Goal: Find specific page/section: Find specific page/section

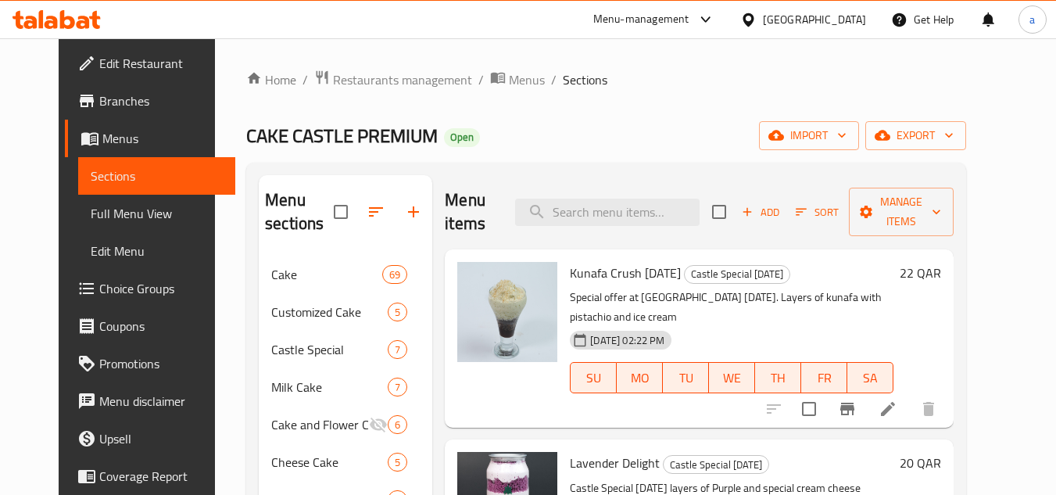
click at [756, 20] on icon at bounding box center [748, 20] width 16 height 16
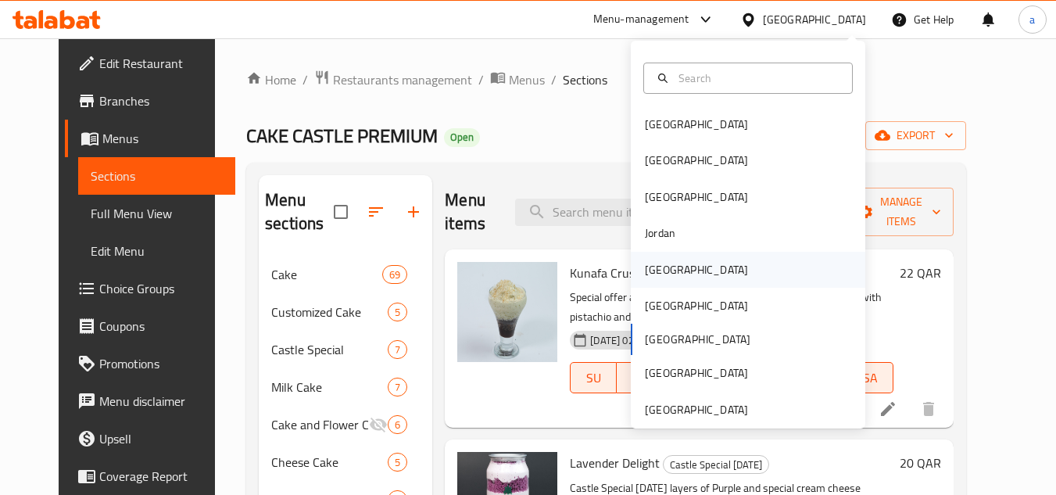
click at [656, 258] on div "[GEOGRAPHIC_DATA]" at bounding box center [696, 270] width 128 height 36
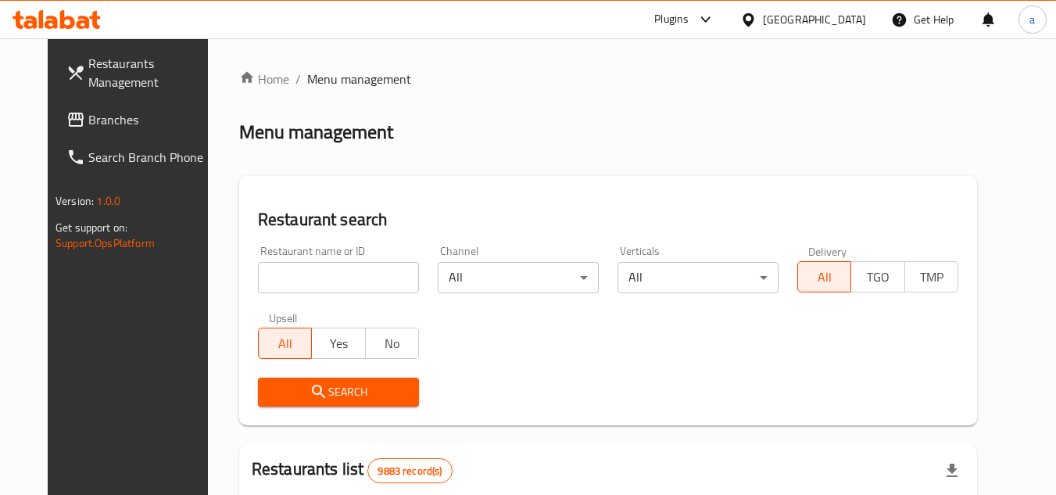
click at [88, 123] on span "Branches" at bounding box center [149, 119] width 123 height 19
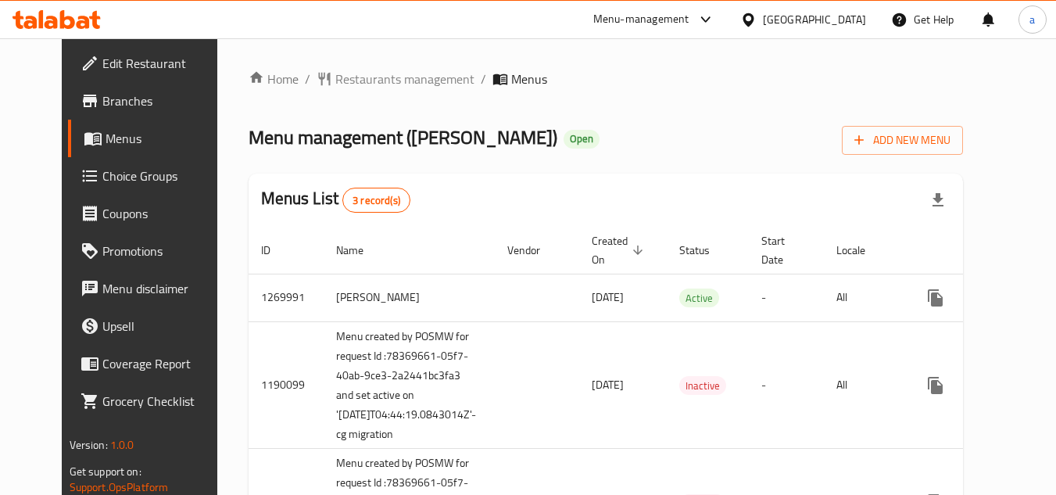
click at [763, 18] on div at bounding box center [751, 19] width 23 height 17
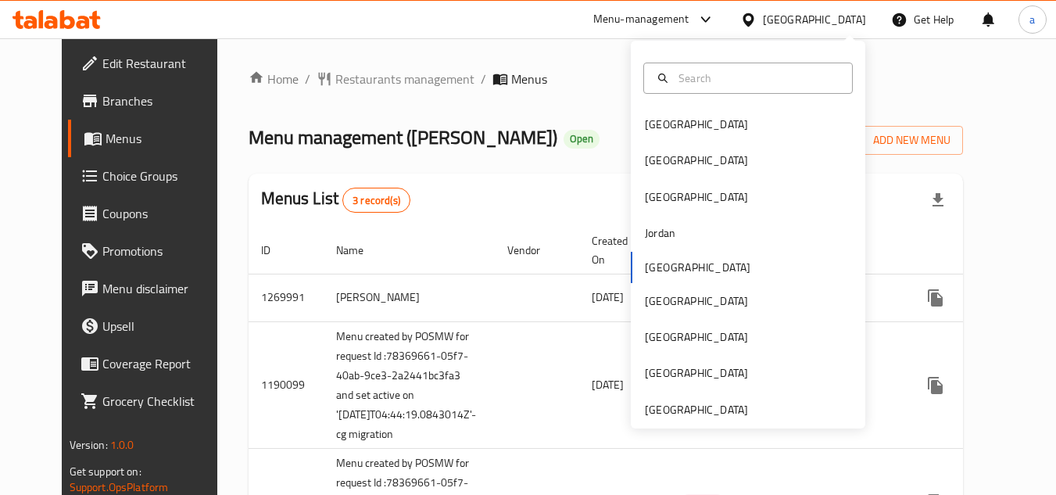
click at [689, 19] on div "Menu-management" at bounding box center [641, 19] width 96 height 19
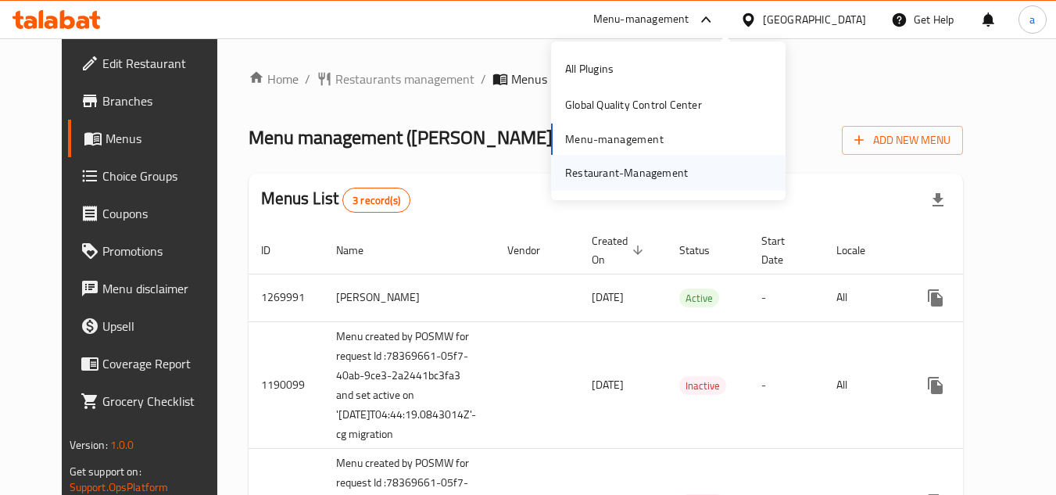
click at [638, 173] on div "Restaurant-Management" at bounding box center [626, 172] width 123 height 17
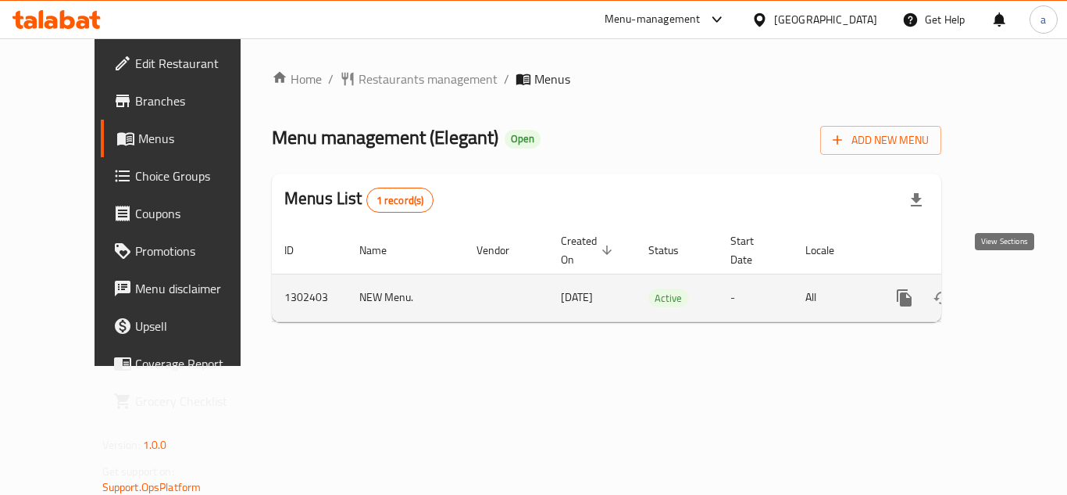
click at [1010, 291] on icon "enhanced table" at bounding box center [1017, 298] width 14 height 14
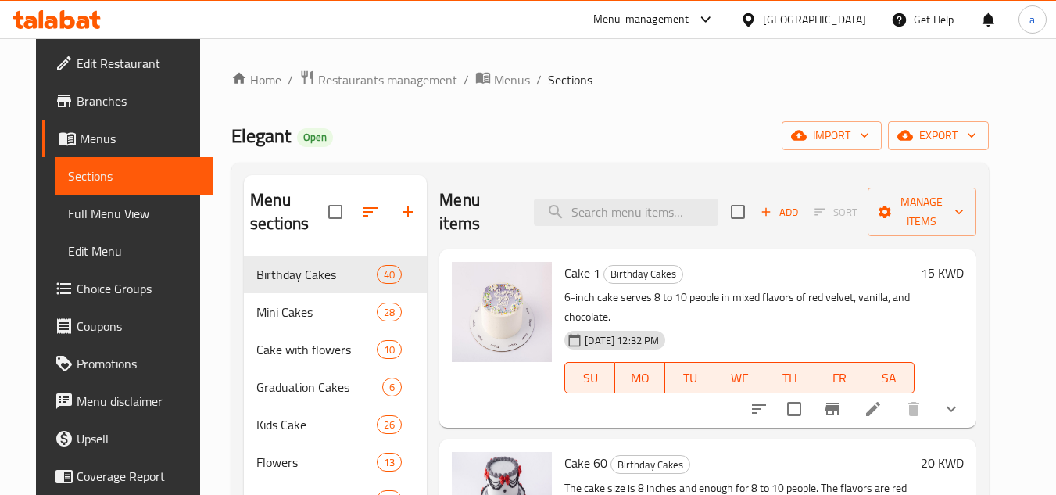
click at [84, 292] on span "Choice Groups" at bounding box center [138, 288] width 123 height 19
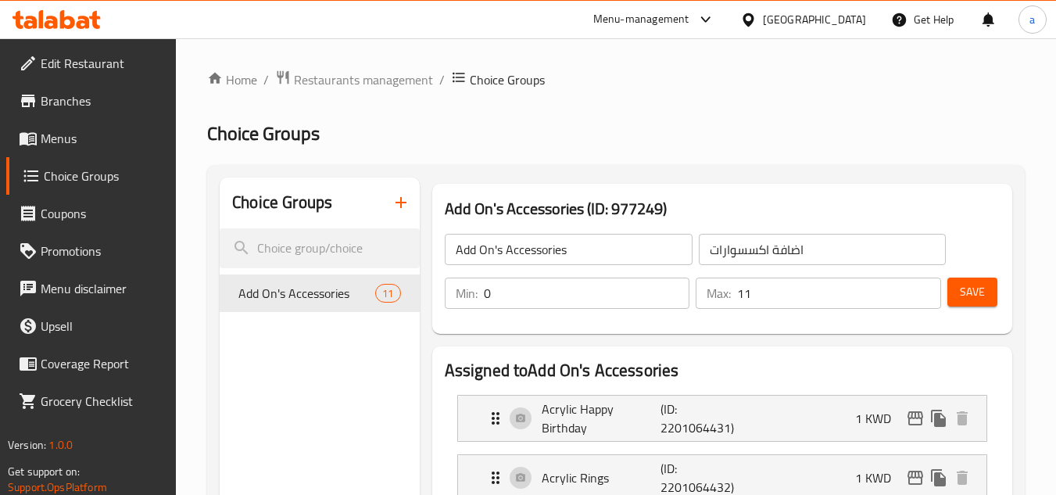
click at [842, 17] on div "Kuwait" at bounding box center [814, 19] width 103 height 17
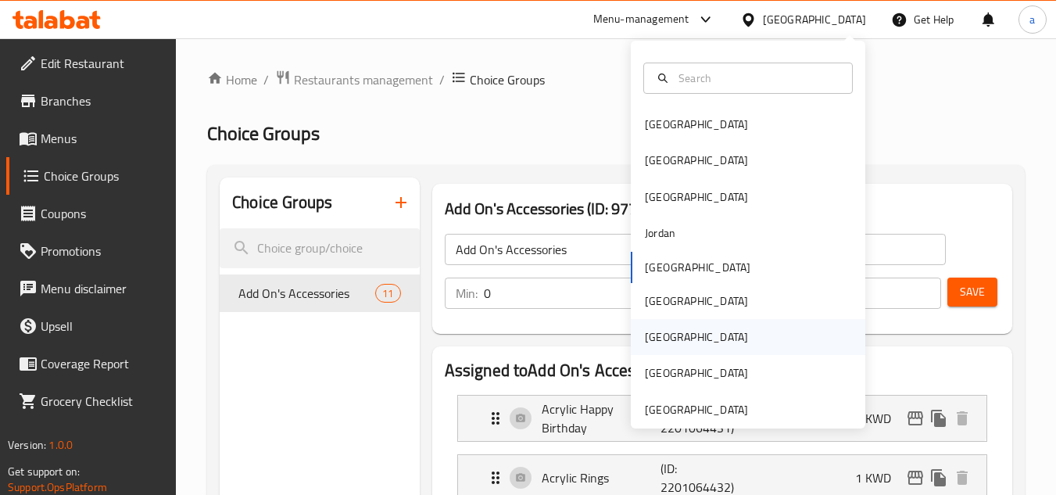
click at [663, 333] on div "Qatar" at bounding box center [696, 337] width 128 height 36
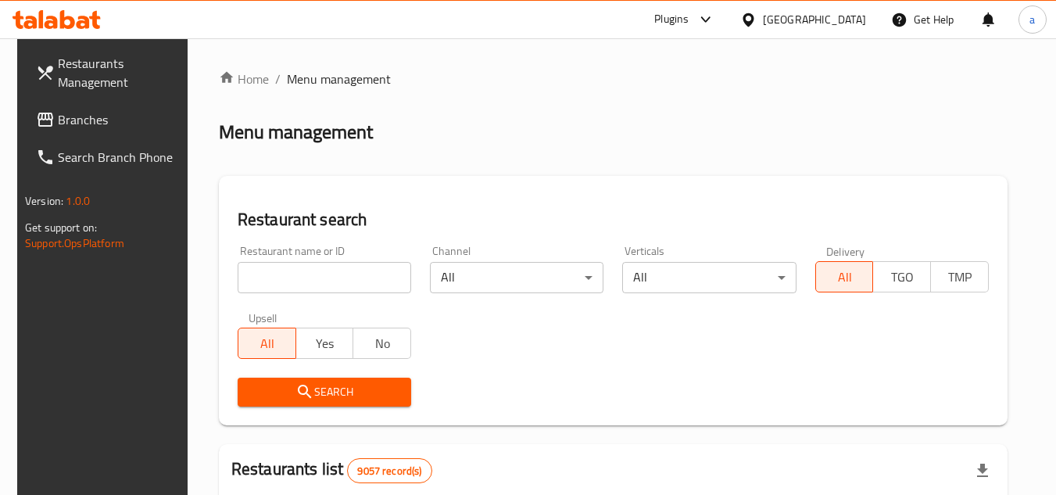
click at [89, 120] on span "Branches" at bounding box center [119, 119] width 123 height 19
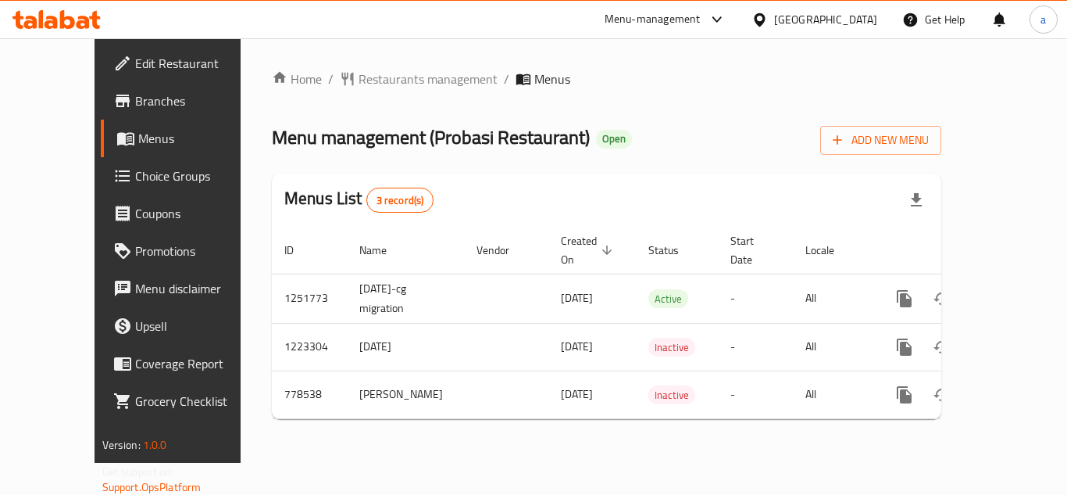
click at [774, 23] on div at bounding box center [763, 19] width 23 height 17
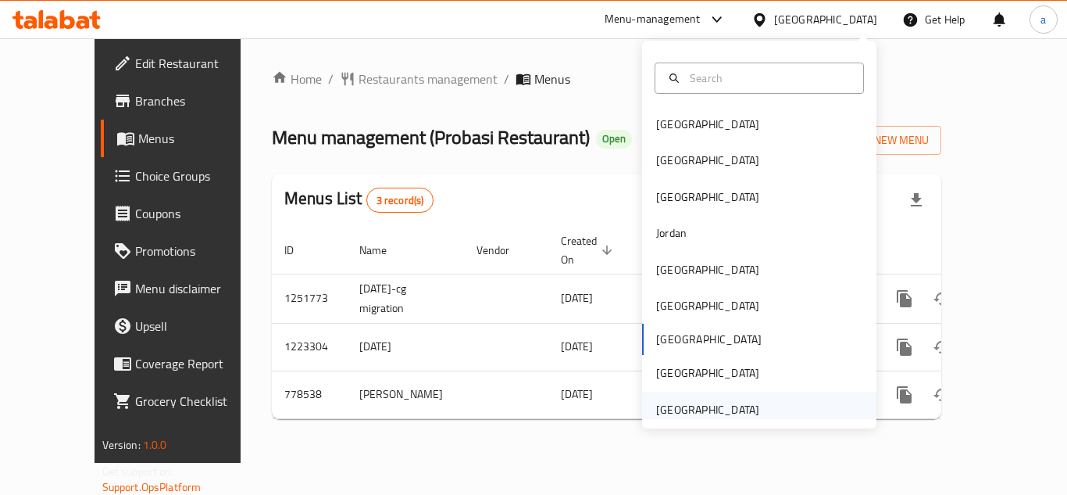
click at [685, 411] on div "[GEOGRAPHIC_DATA]" at bounding box center [707, 409] width 103 height 17
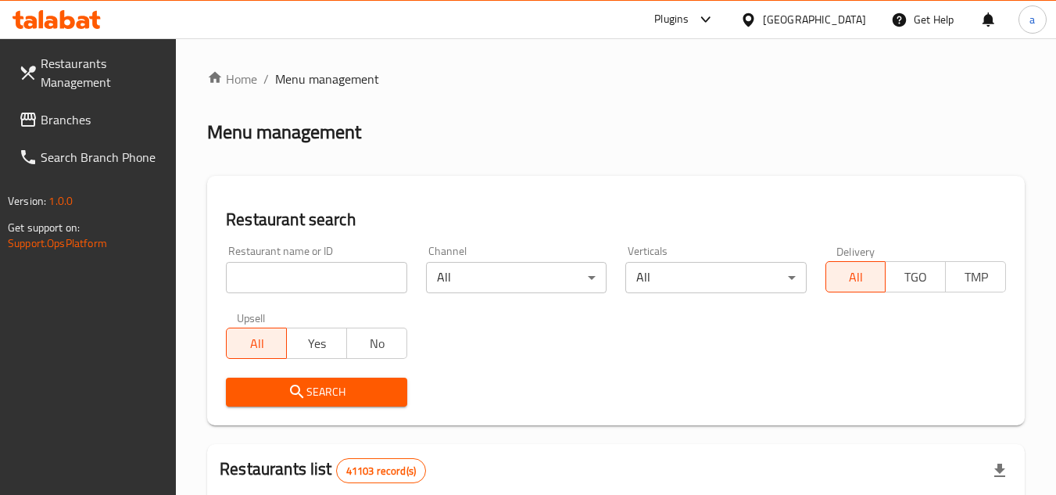
click at [81, 134] on link "Branches" at bounding box center [91, 120] width 170 height 38
